Goal: Check status

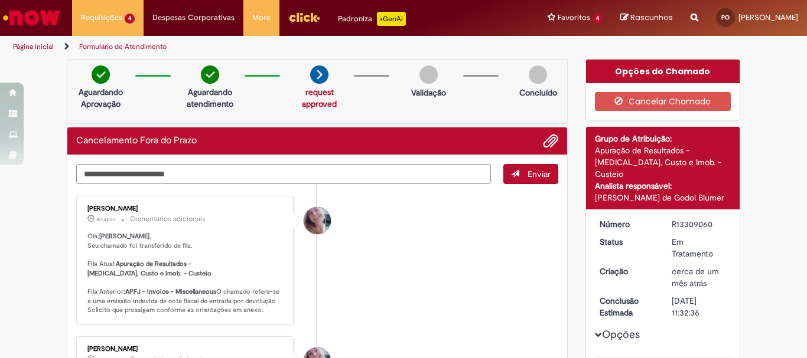
click at [328, 244] on li "Andreza Barbosa 8d atrás 8 dias atrás Comentários adicionais Olá, Paola , Seu c…" at bounding box center [317, 260] width 482 height 129
